Goal: Task Accomplishment & Management: Complete application form

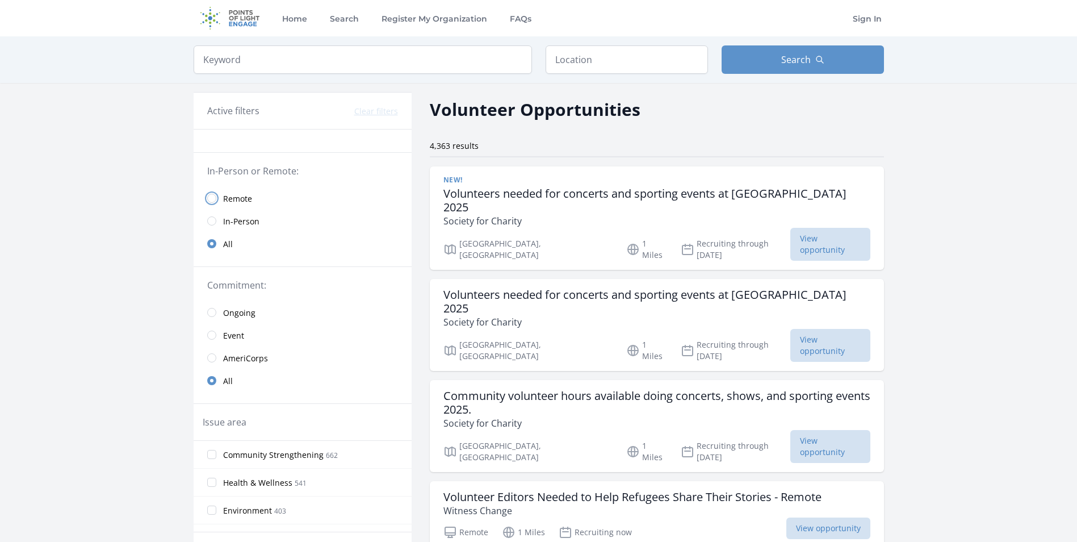
click at [214, 195] on input "radio" at bounding box center [211, 198] width 9 height 9
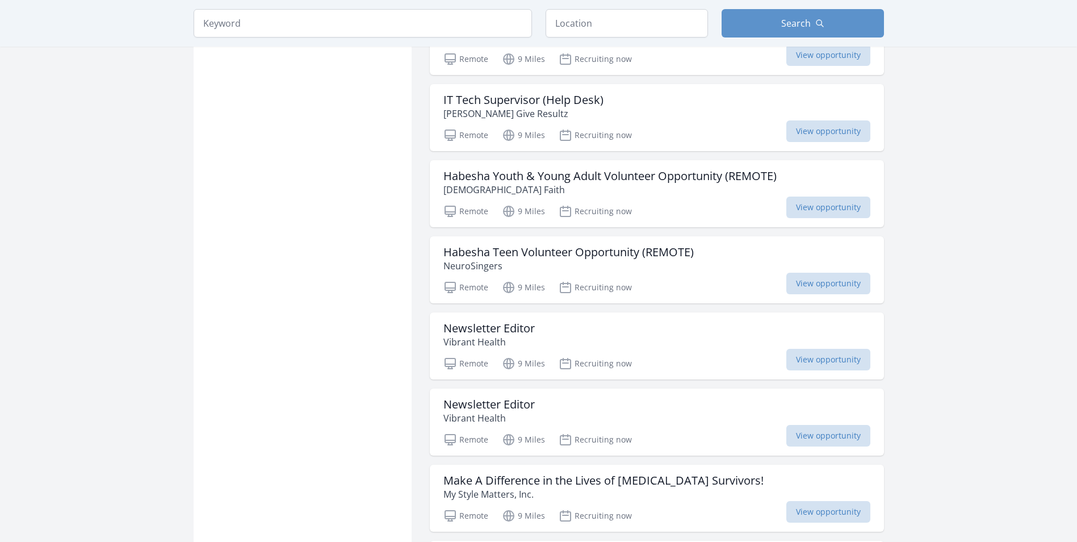
scroll to position [1022, 0]
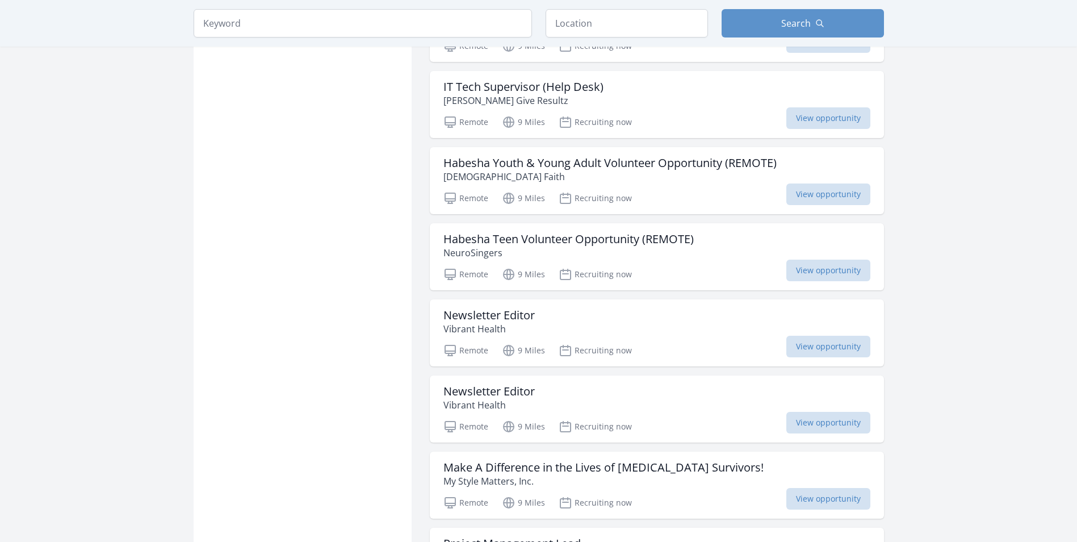
click at [819, 208] on div "Habesha Youth & Young Adult Volunteer Opportunity (REMOTE) Habesha Faith Remote…" at bounding box center [657, 180] width 454 height 67
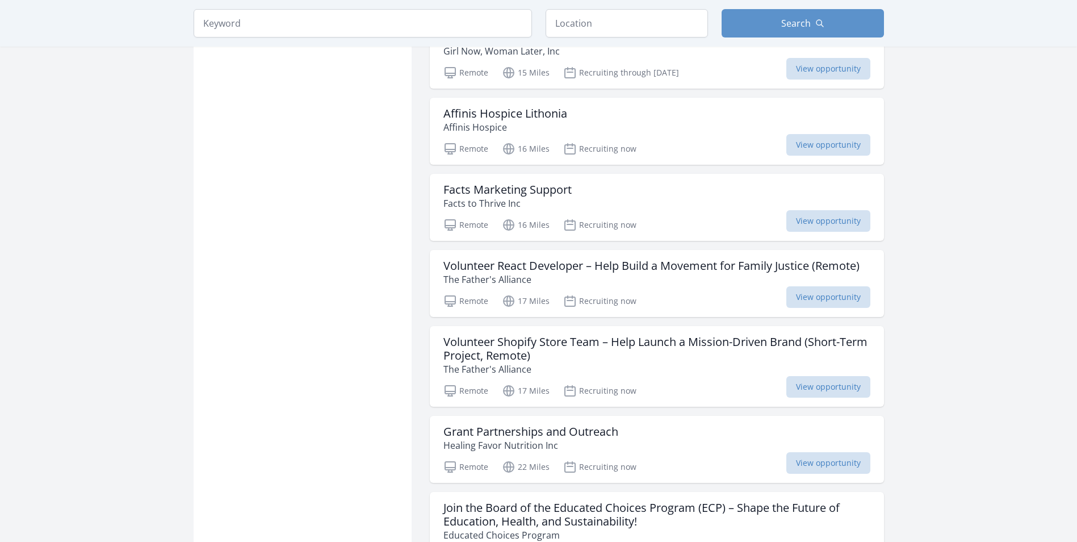
scroll to position [2442, 0]
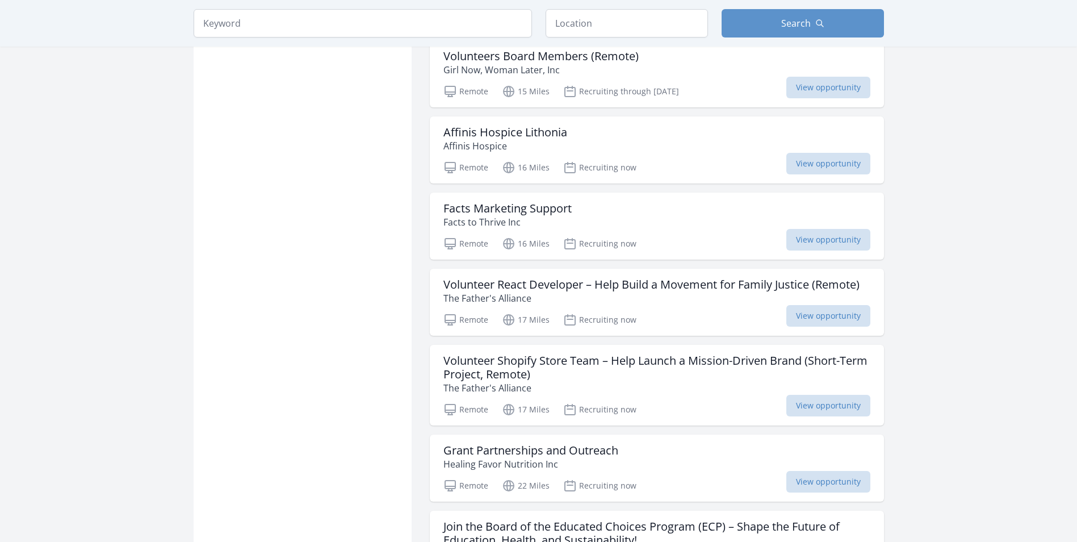
click at [831, 164] on span "View opportunity" at bounding box center [829, 164] width 84 height 22
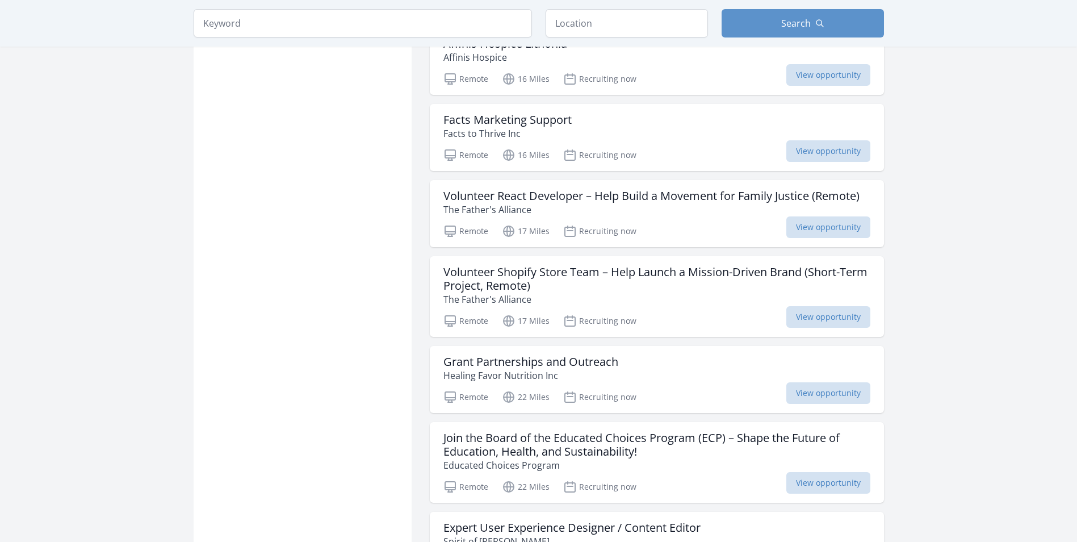
scroll to position [2556, 0]
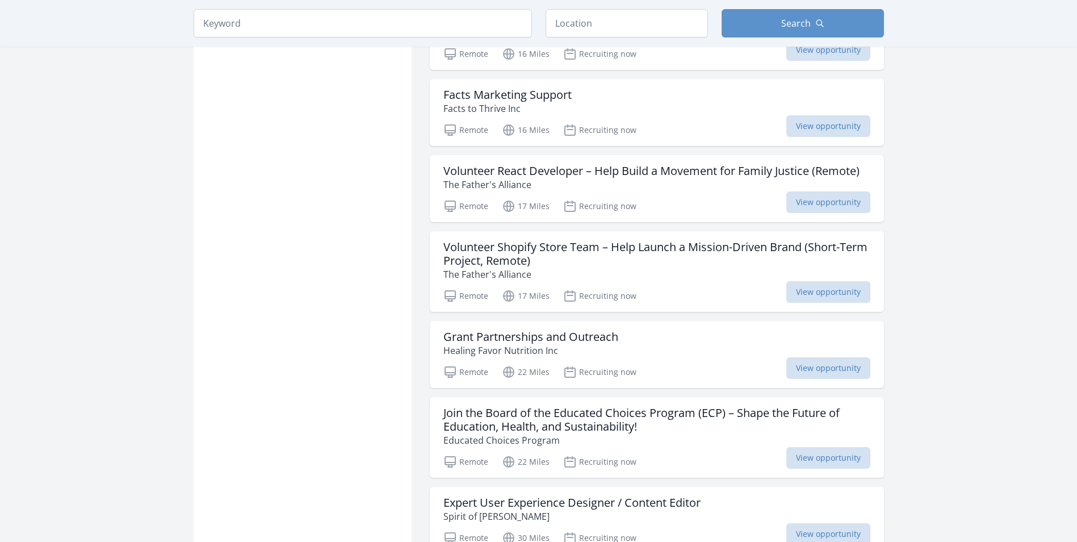
click at [811, 367] on span "View opportunity" at bounding box center [829, 368] width 84 height 22
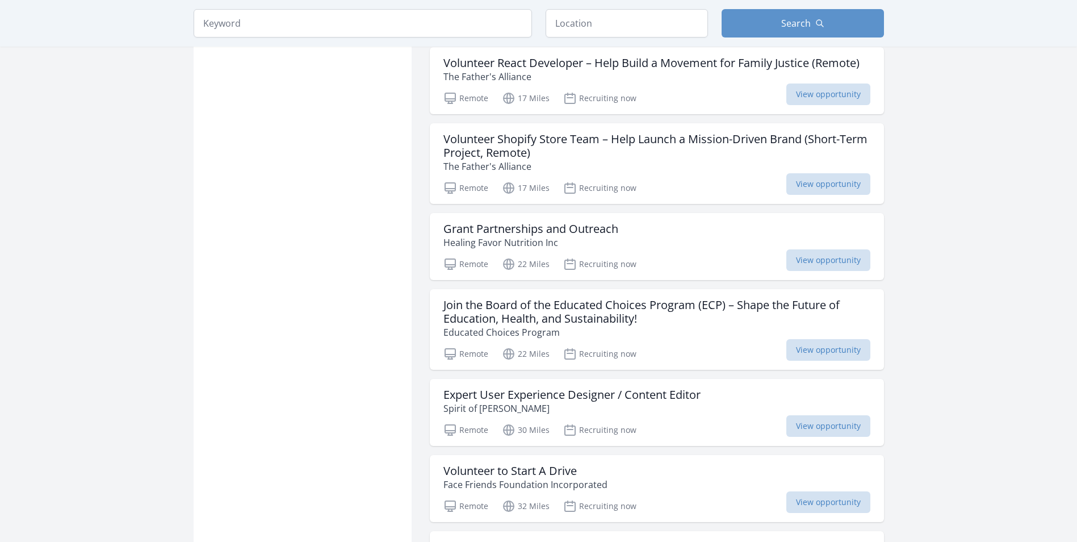
scroll to position [2726, 0]
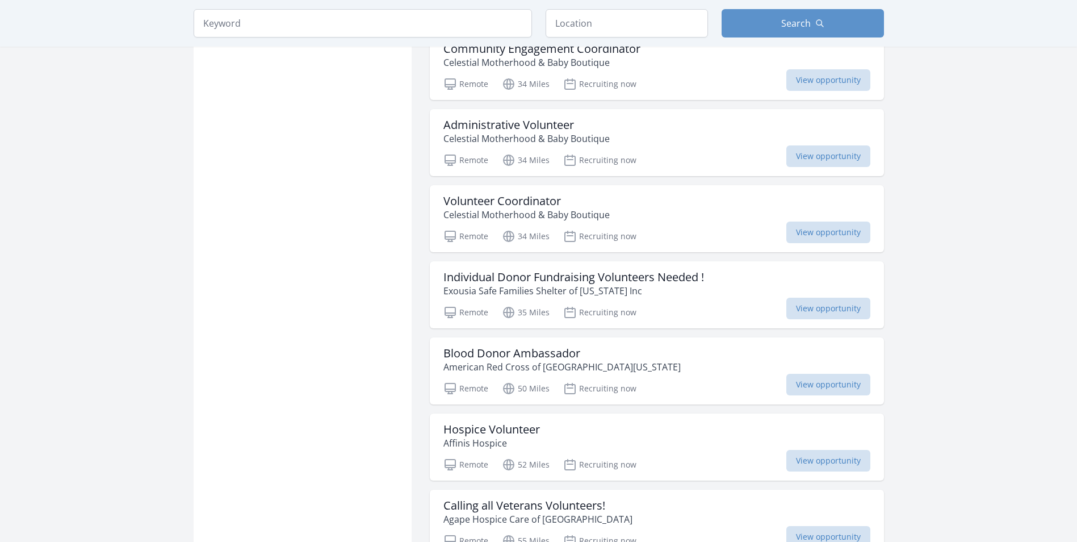
scroll to position [3238, 0]
click at [613, 27] on input "text" at bounding box center [627, 23] width 162 height 28
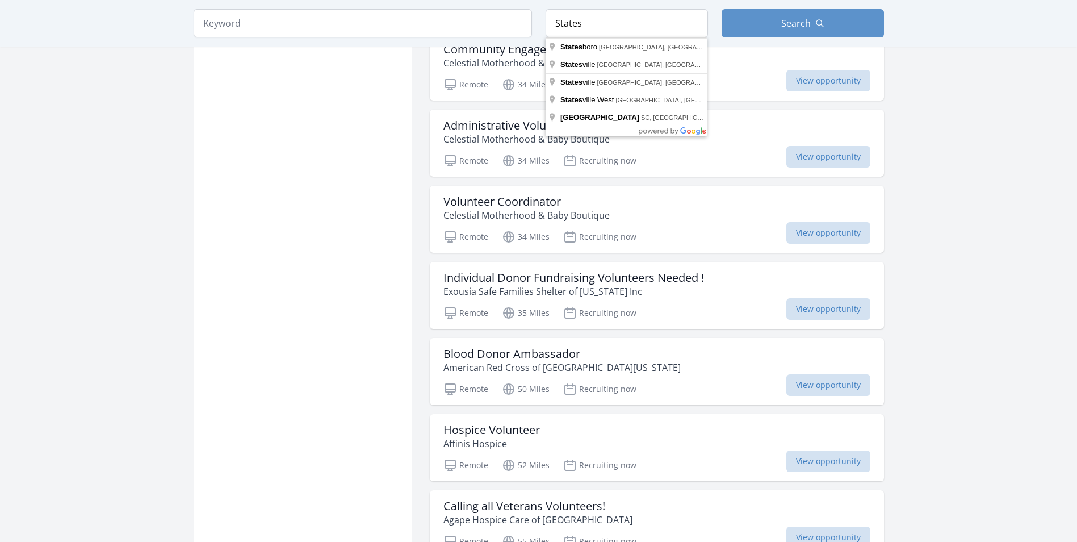
type input "Statesville, NC, USA"
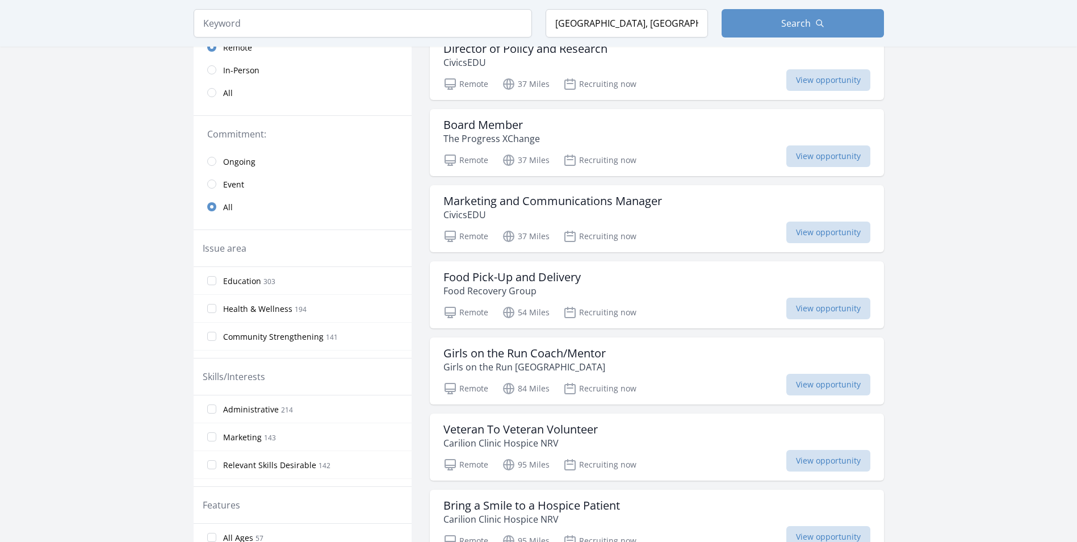
scroll to position [227, 0]
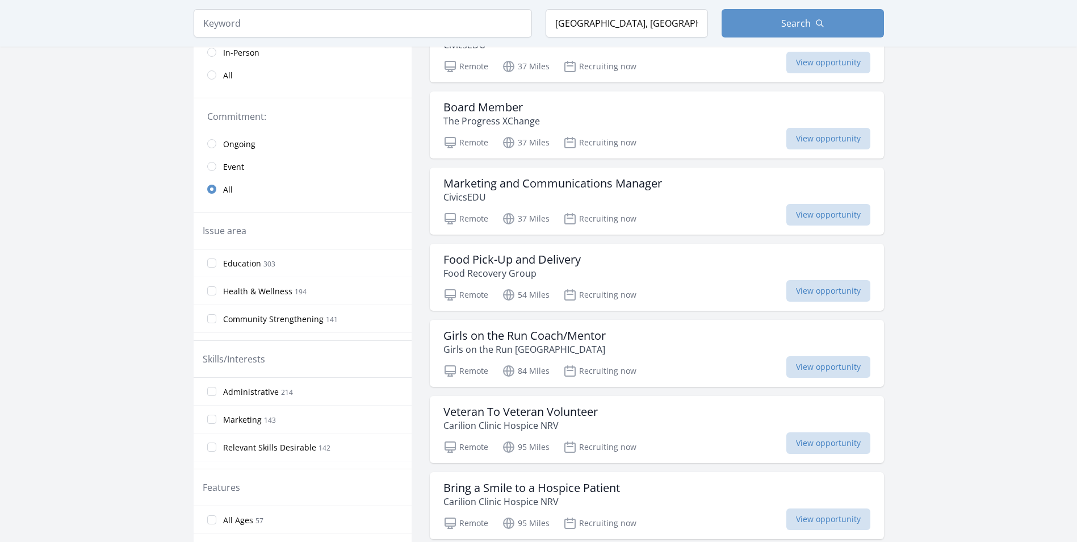
click at [787, 291] on span "View opportunity" at bounding box center [829, 291] width 84 height 22
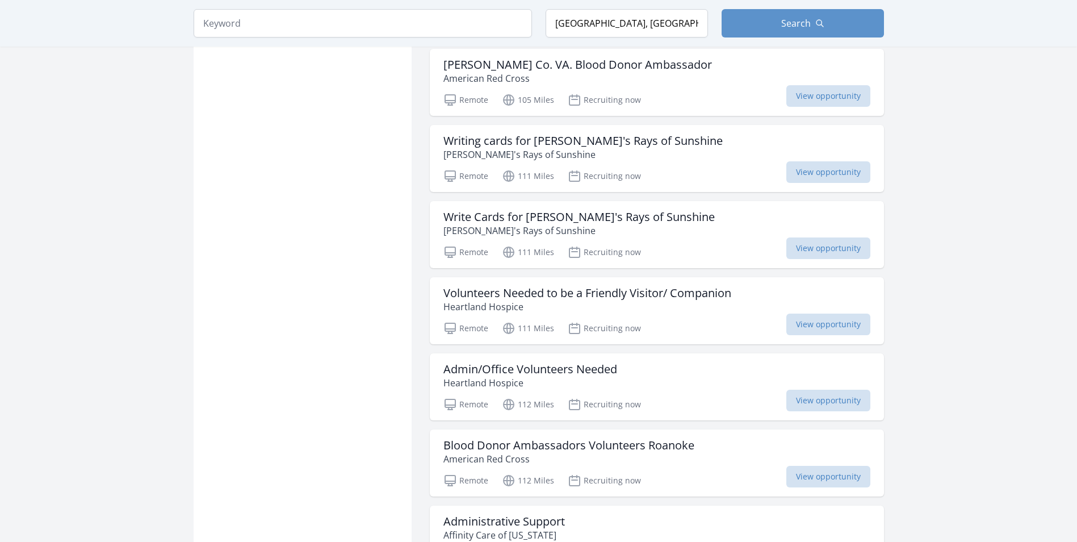
scroll to position [1534, 0]
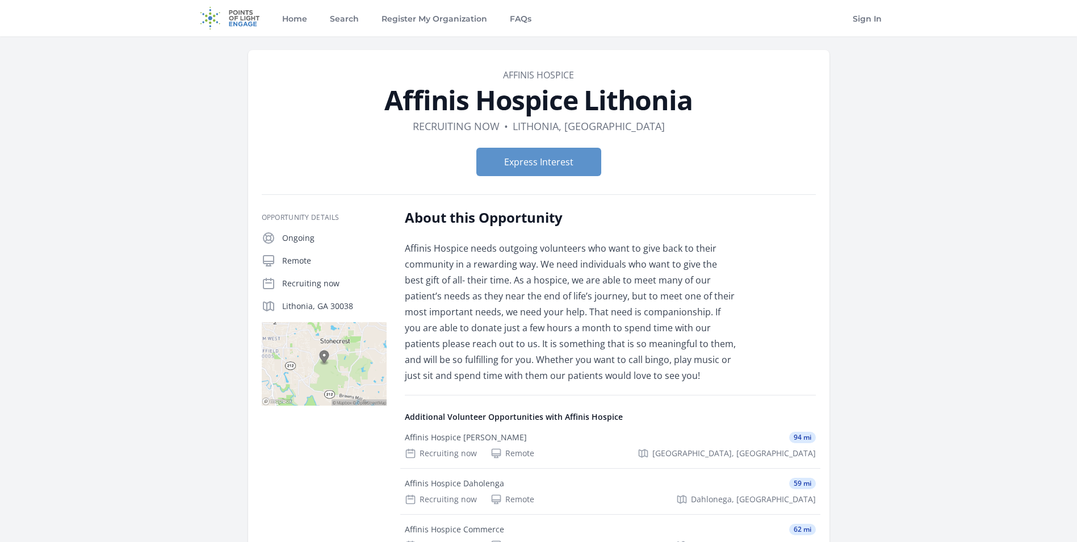
drag, startPoint x: 1, startPoint y: 0, endPoint x: 30, endPoint y: 318, distance: 318.8
click at [31, 319] on main "Organization Affinis Hospice Affinis Hospice Lithonia Duration Recruiting now •…" at bounding box center [538, 417] width 1077 height 762
